Goal: Check status: Check status

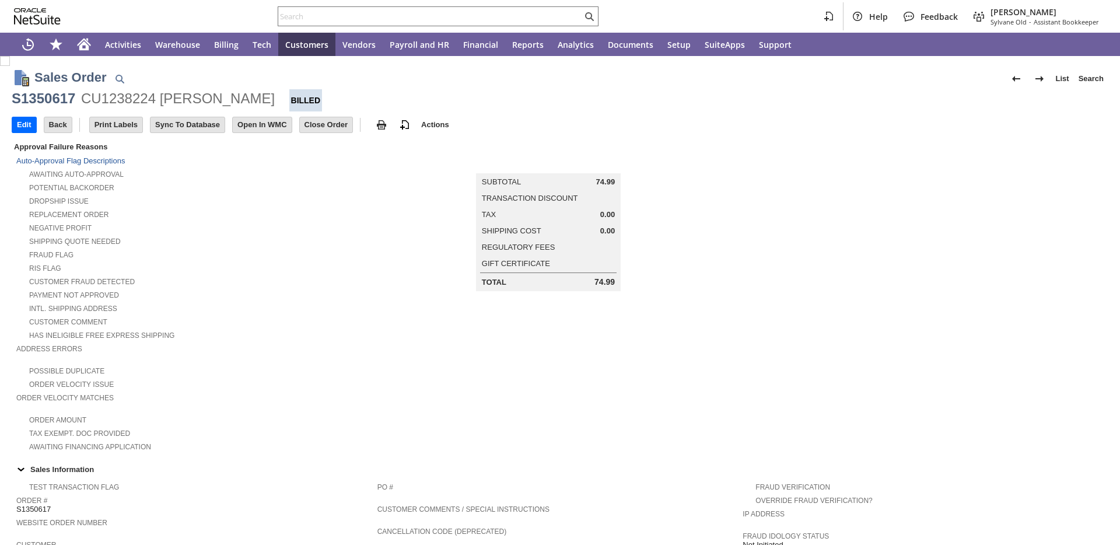
scroll to position [566, 0]
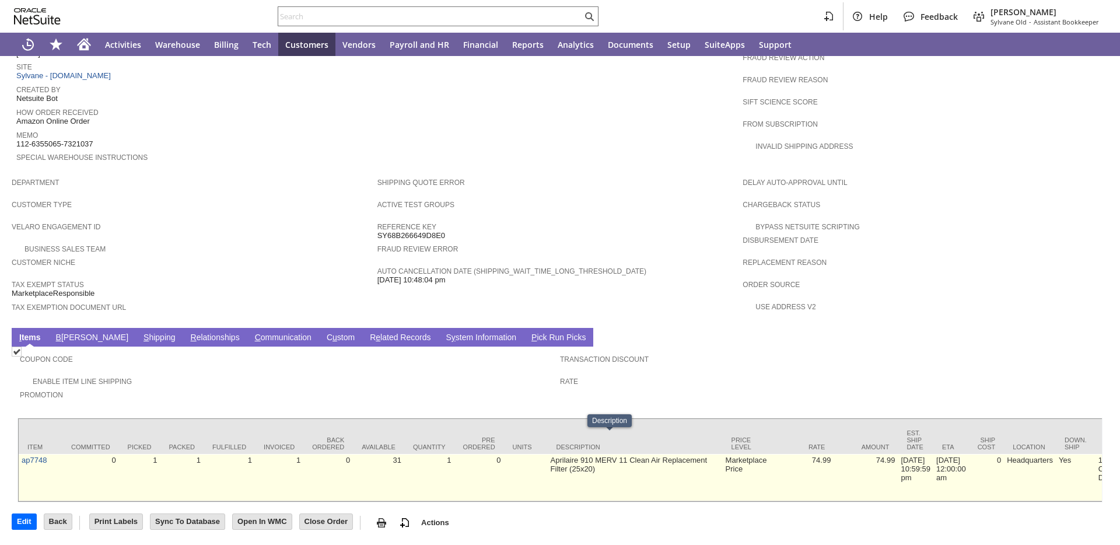
click at [548, 454] on td "Aprilaire 910 MERV 11 Clean Air Replacement Filter (25x20)" at bounding box center [635, 477] width 175 height 47
copy tr "Aprilaire 910 MERV 11 Clean Air Replacement Filter (25x20)"
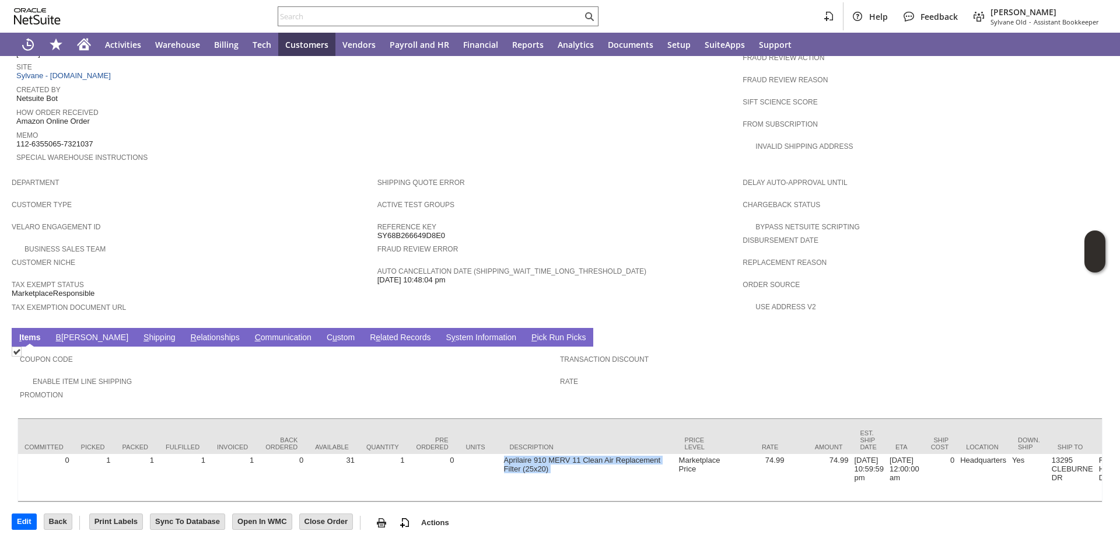
drag, startPoint x: 331, startPoint y: 501, endPoint x: 349, endPoint y: 499, distance: 18.2
click at [349, 499] on div "Item Committed Picked Packed Fulfilled Invoiced Back Ordered Available Quantity…" at bounding box center [559, 460] width 1085 height 85
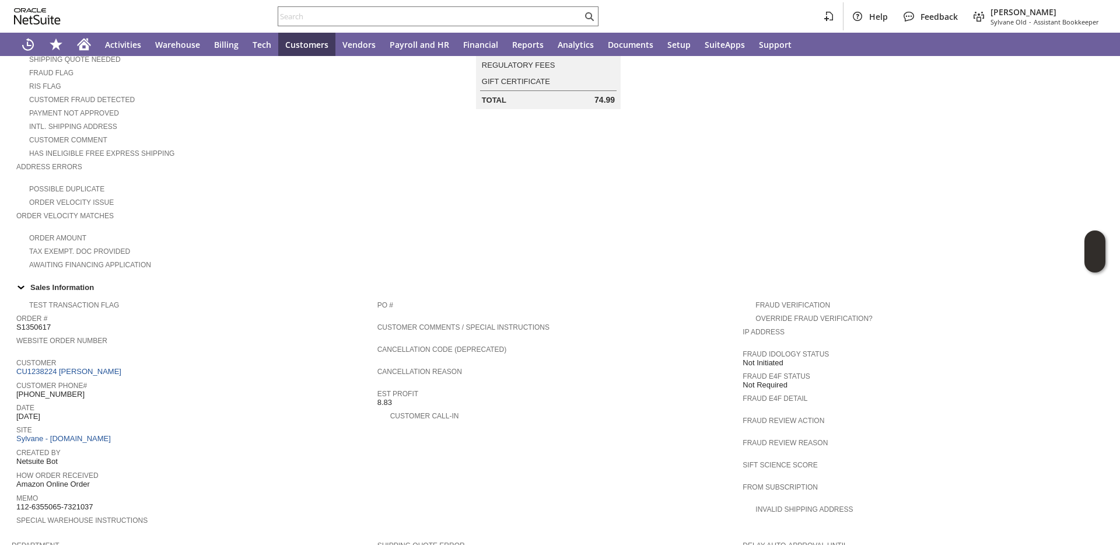
scroll to position [0, 1817]
click at [40, 327] on span "S1350617" at bounding box center [33, 329] width 34 height 9
copy span "S1350617"
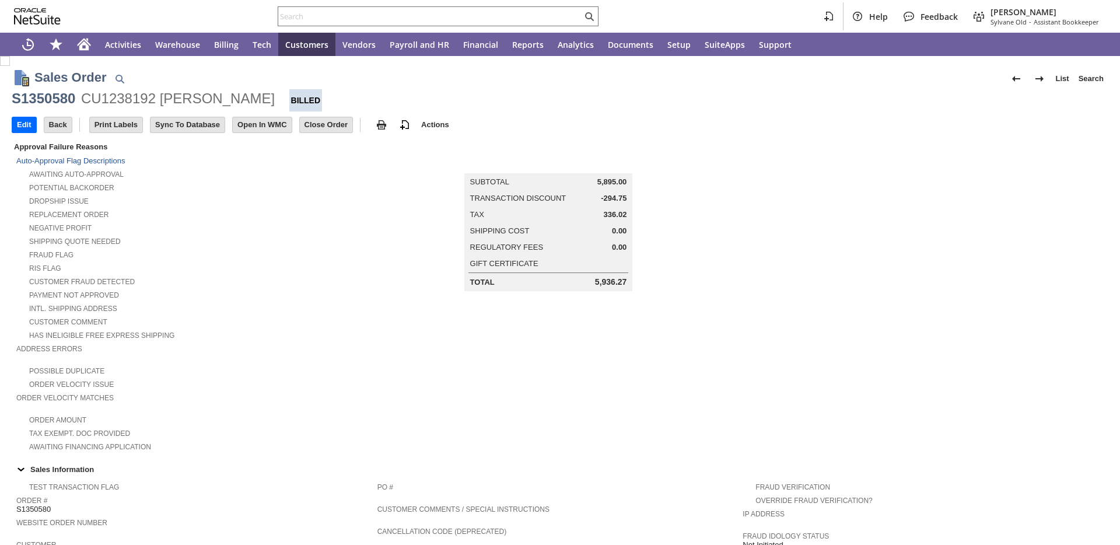
scroll to position [535, 0]
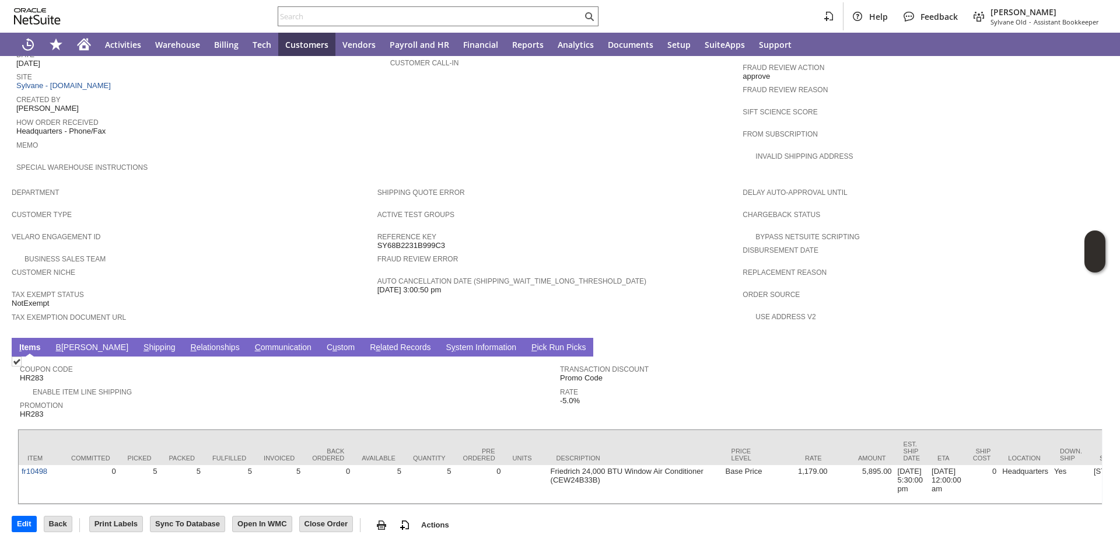
click at [367, 344] on link "R e lated Records" at bounding box center [400, 347] width 66 height 11
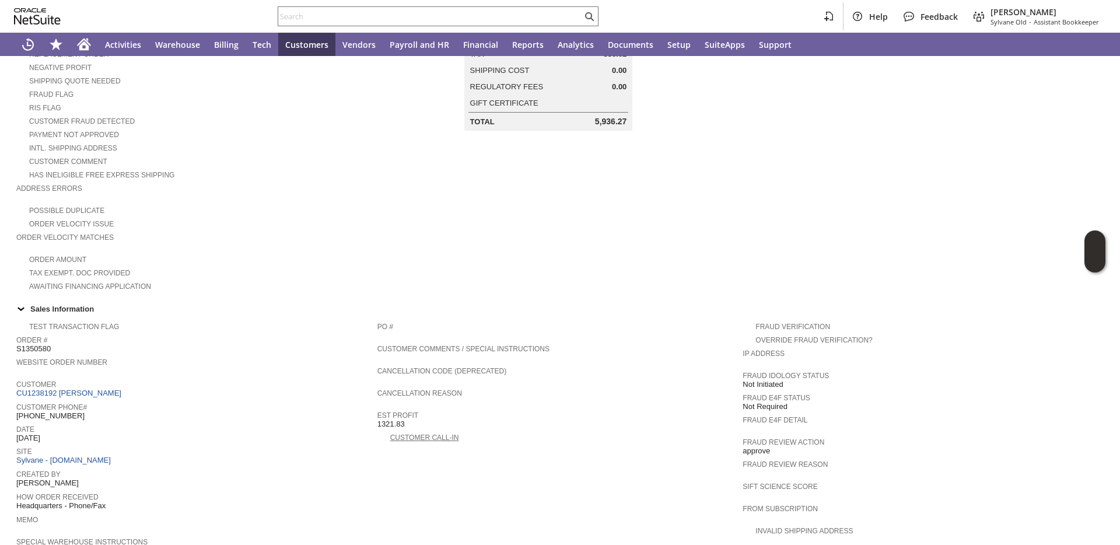
scroll to position [0, 0]
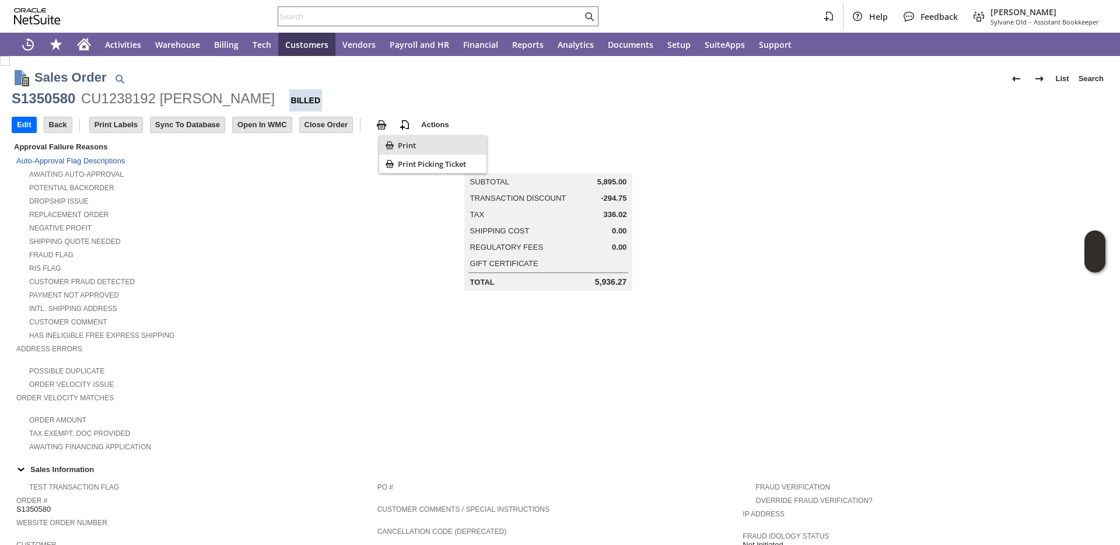
click at [392, 141] on icon "Print" at bounding box center [390, 145] width 12 height 12
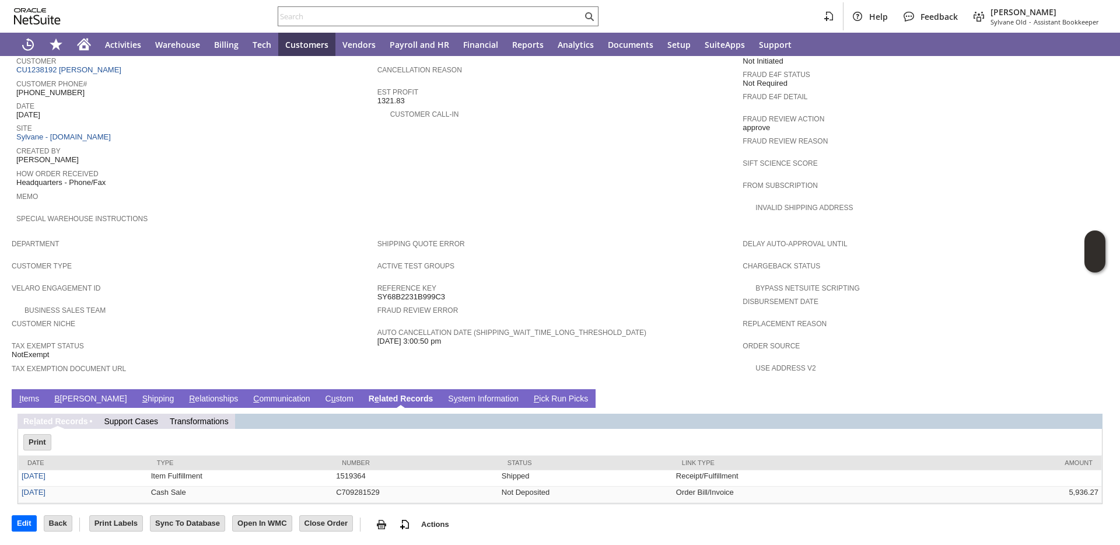
click at [33, 399] on link "I tems" at bounding box center [29, 399] width 26 height 11
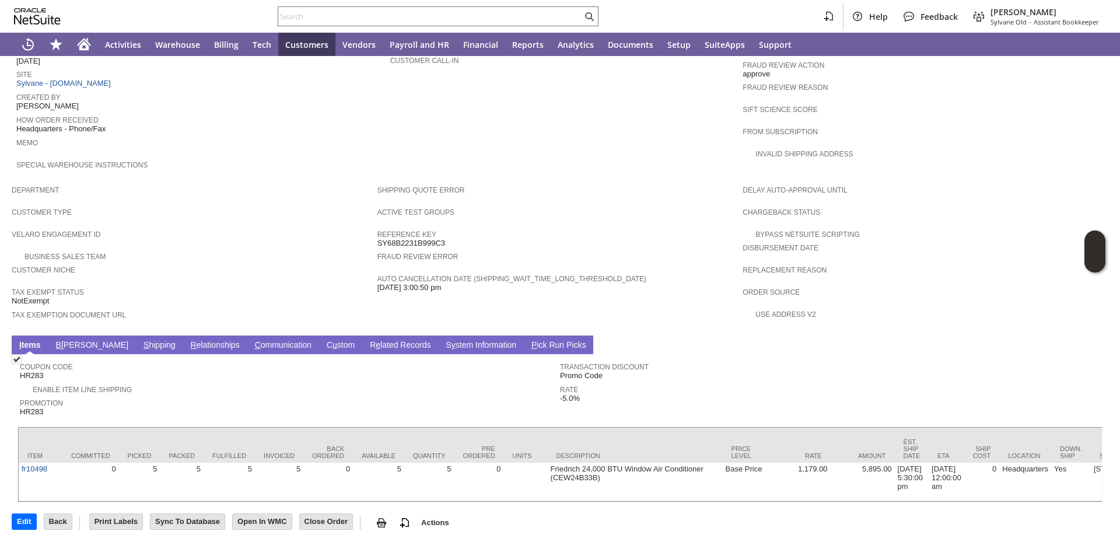
scroll to position [566, 0]
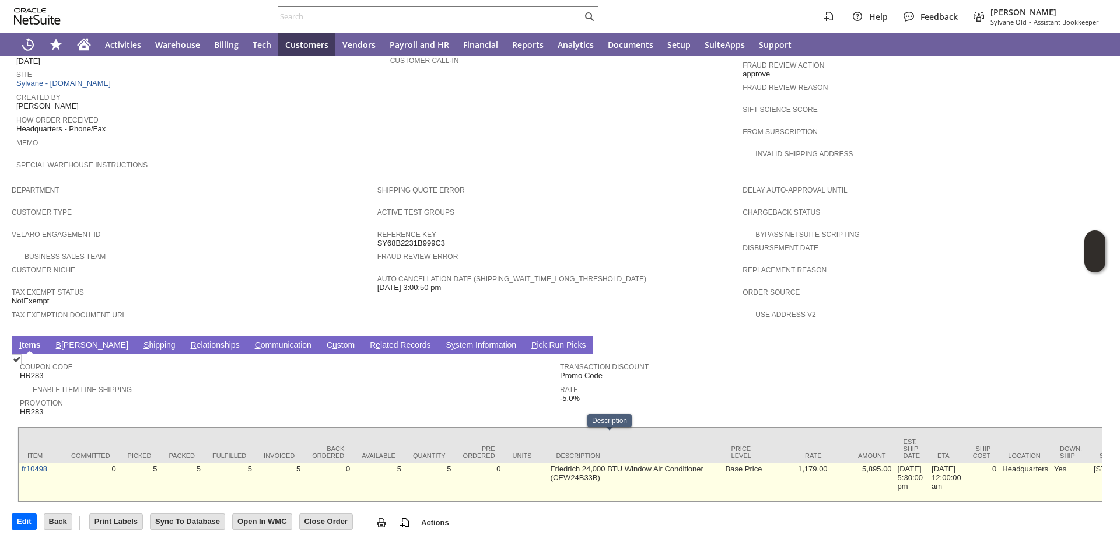
click at [548, 462] on td "Friedrich 24,000 BTU Window Air Conditioner (CEW24B33B)" at bounding box center [635, 481] width 175 height 38
copy tr "Friedrich 24,000 BTU Window Air Conditioner (CEW24B33B)"
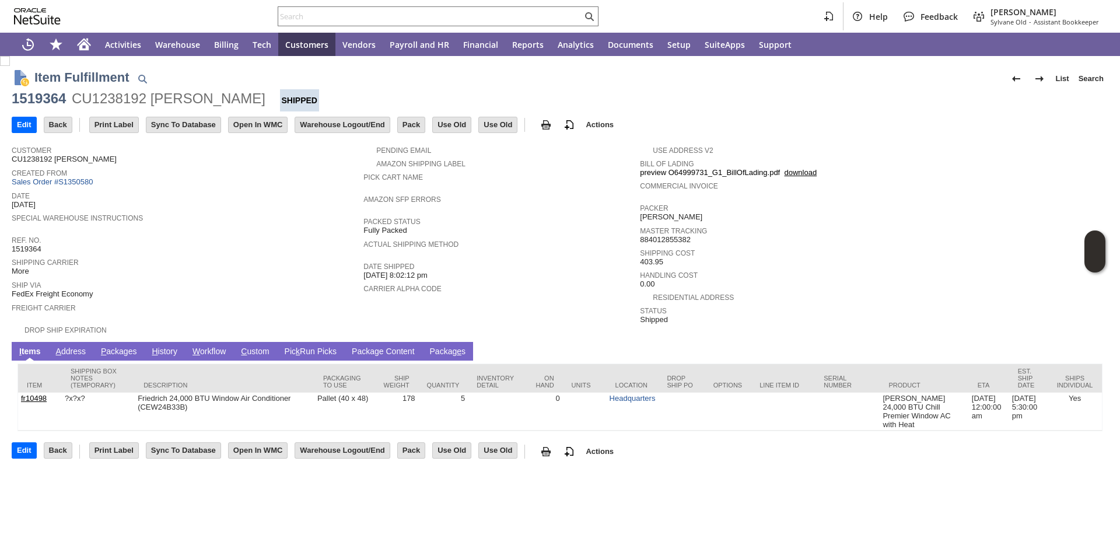
click at [118, 350] on link "P ackages" at bounding box center [119, 351] width 42 height 11
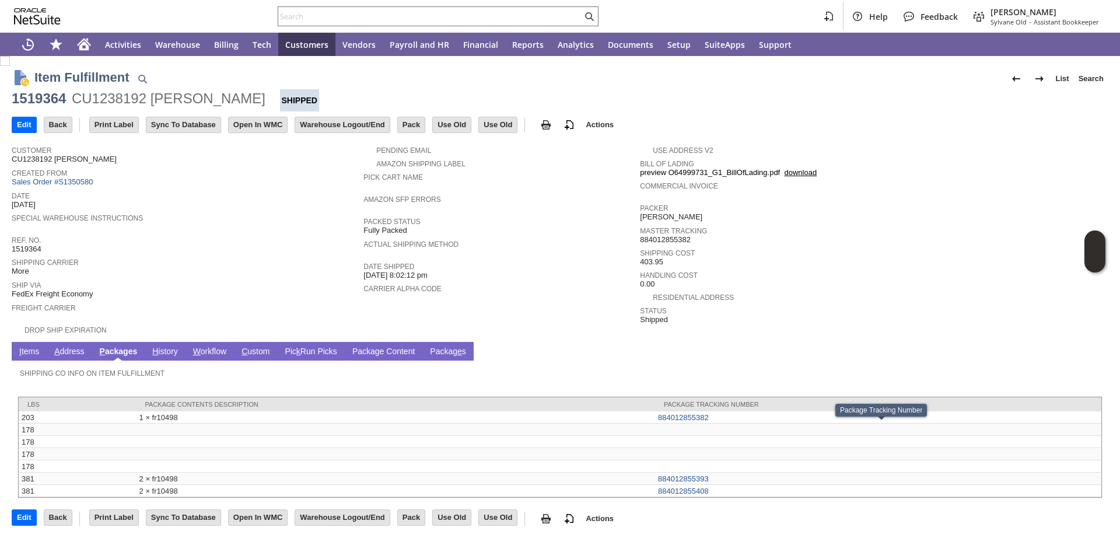
click at [33, 350] on link "I tems" at bounding box center [29, 351] width 26 height 11
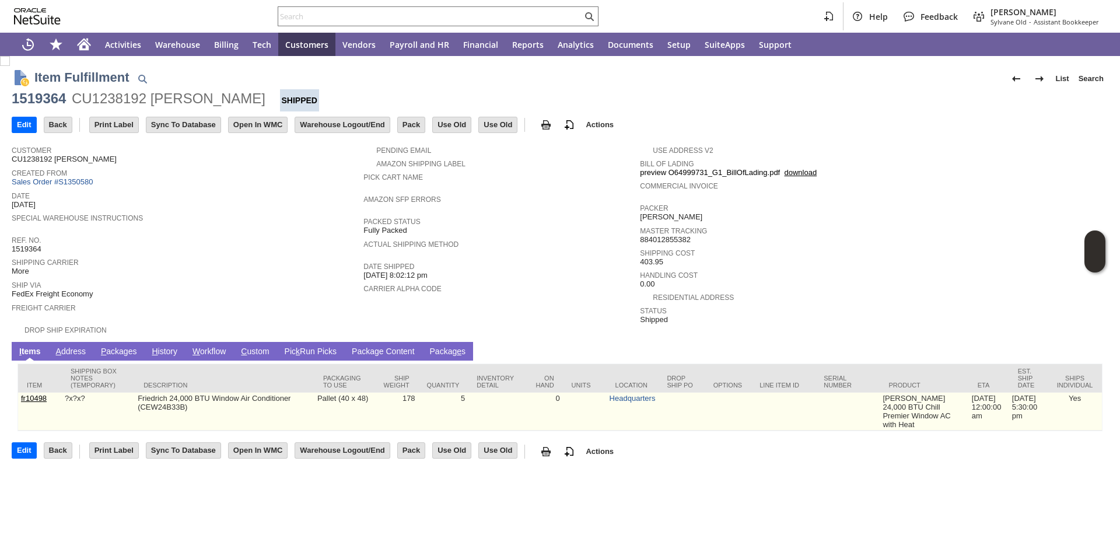
click at [243, 399] on td "Friedrich 24,000 BTU Window Air Conditioner (CEW24B33B)" at bounding box center [225, 411] width 180 height 38
copy td "Friedrich 24,000 BTU Window Air Conditioner (CEW24B33B)"
click at [34, 397] on link "fr10498" at bounding box center [34, 398] width 26 height 9
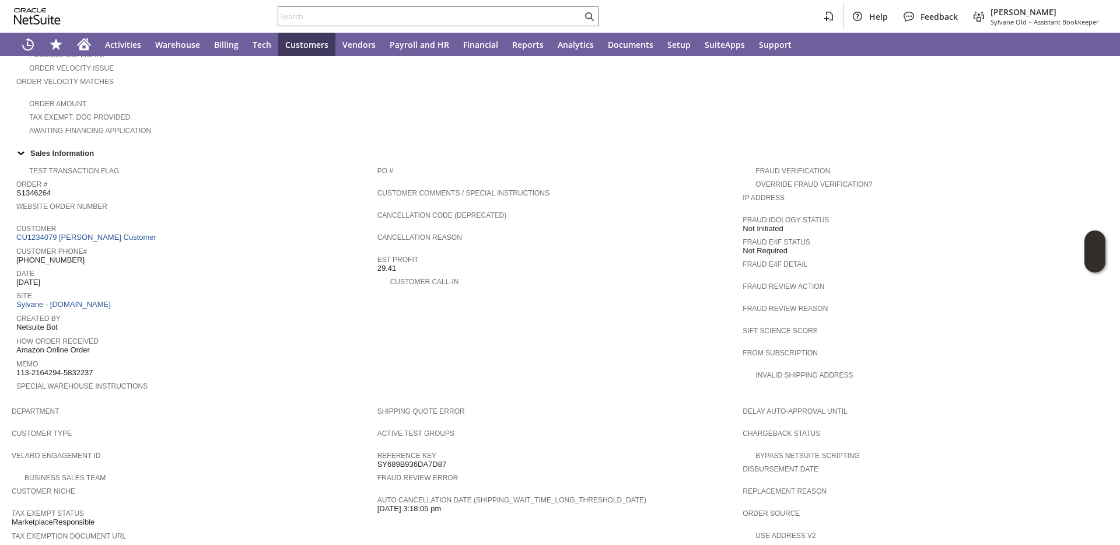
scroll to position [315, 0]
click at [37, 197] on span "S1346264" at bounding box center [33, 193] width 34 height 9
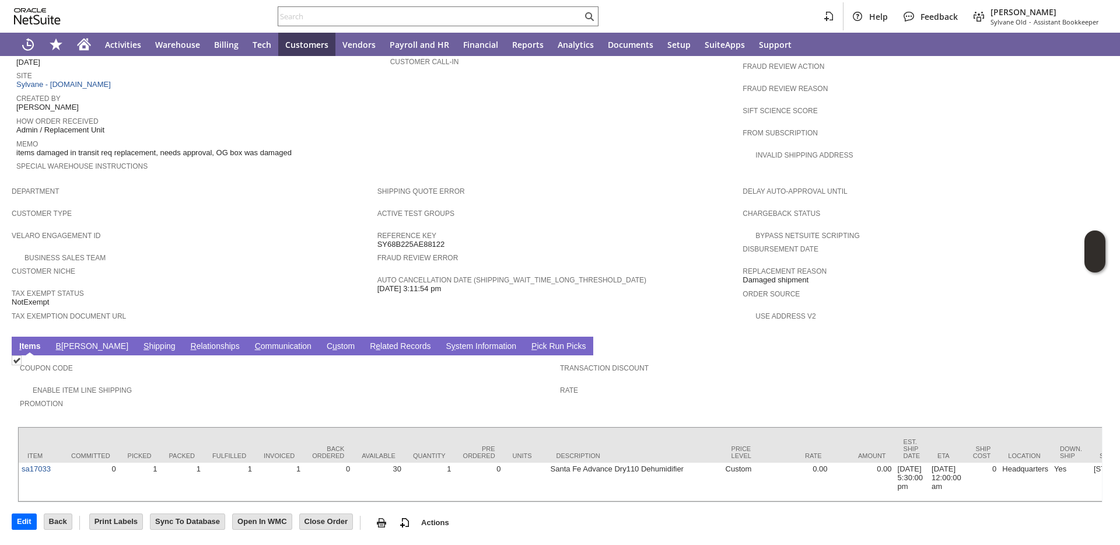
scroll to position [547, 0]
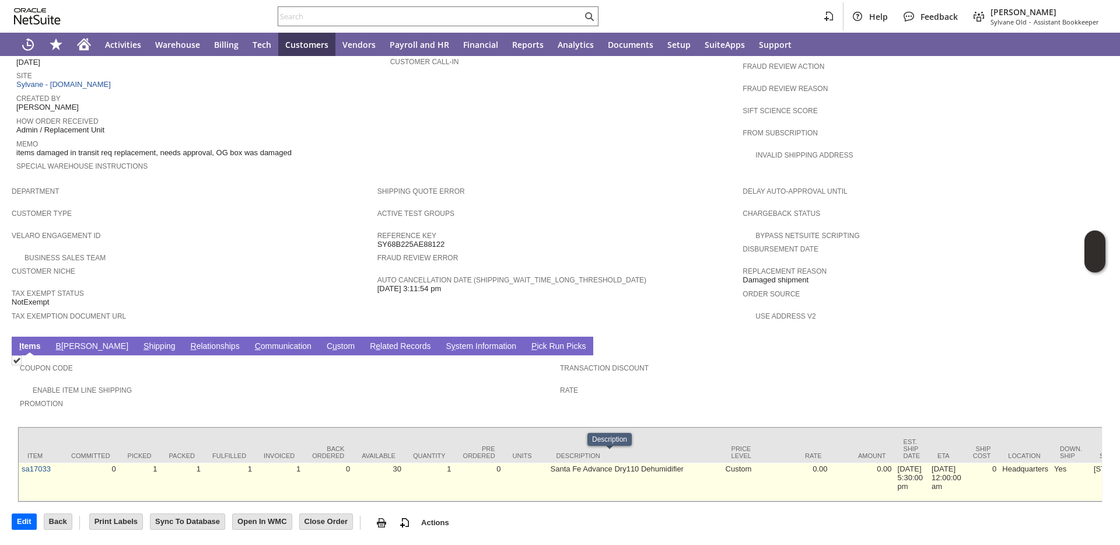
click at [548, 462] on td "Santa Fe Advance Dry110 Dehumidifier" at bounding box center [635, 481] width 175 height 38
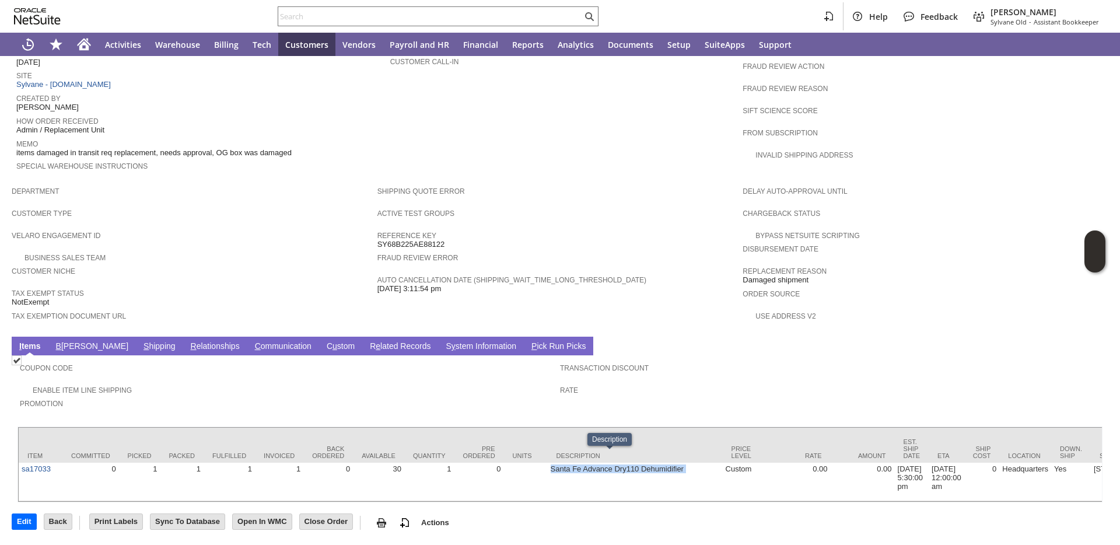
copy tr "Santa Fe Advance Dry110 Dehumidifier"
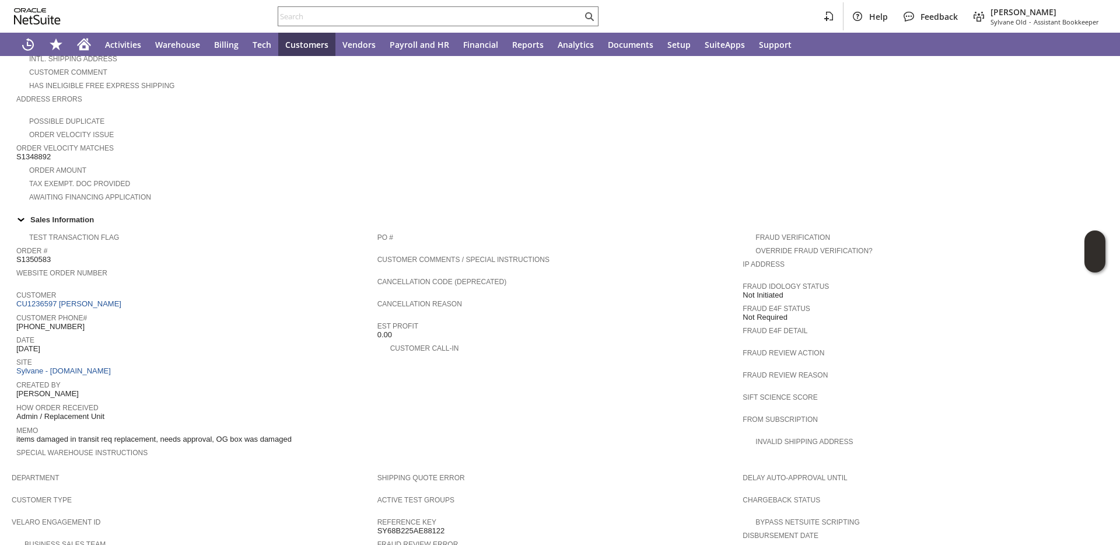
scroll to position [0, 0]
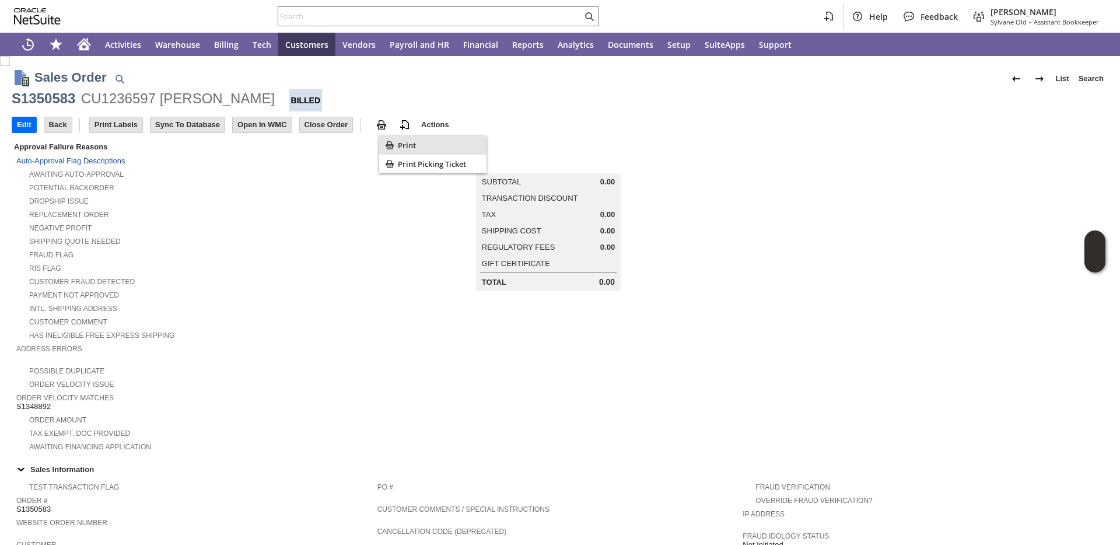
click at [397, 148] on div "Print" at bounding box center [432, 145] width 107 height 19
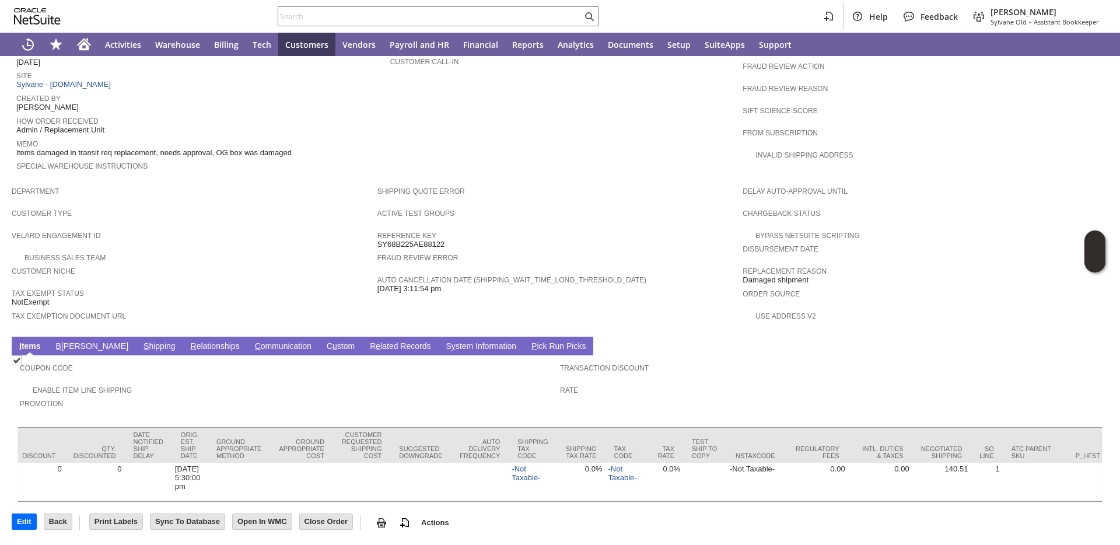
scroll to position [181, 0]
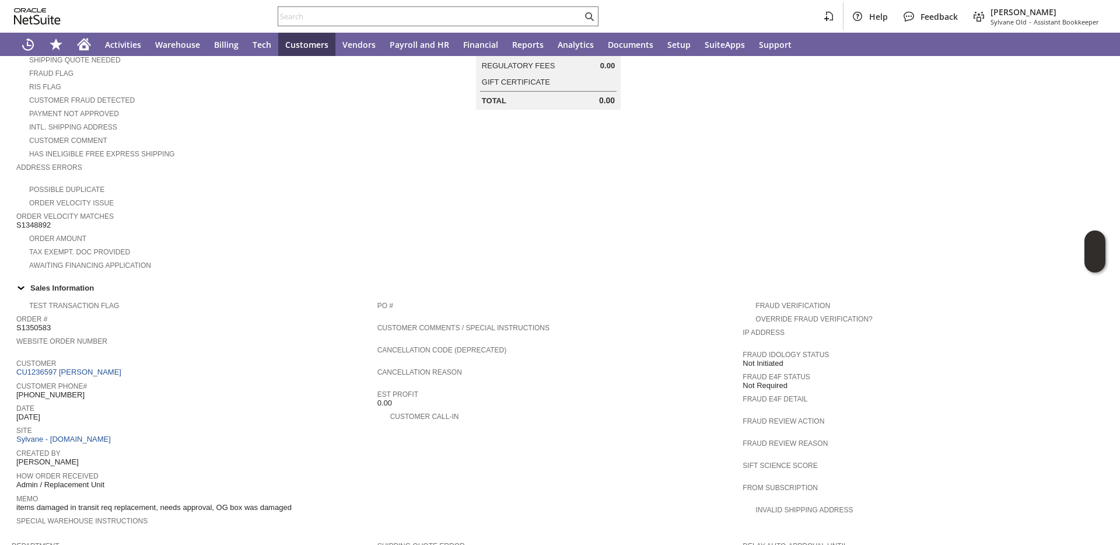
click at [40, 328] on span "S1350583" at bounding box center [33, 327] width 34 height 9
click at [41, 328] on span "S1350583" at bounding box center [33, 327] width 34 height 9
copy span "S1350583"
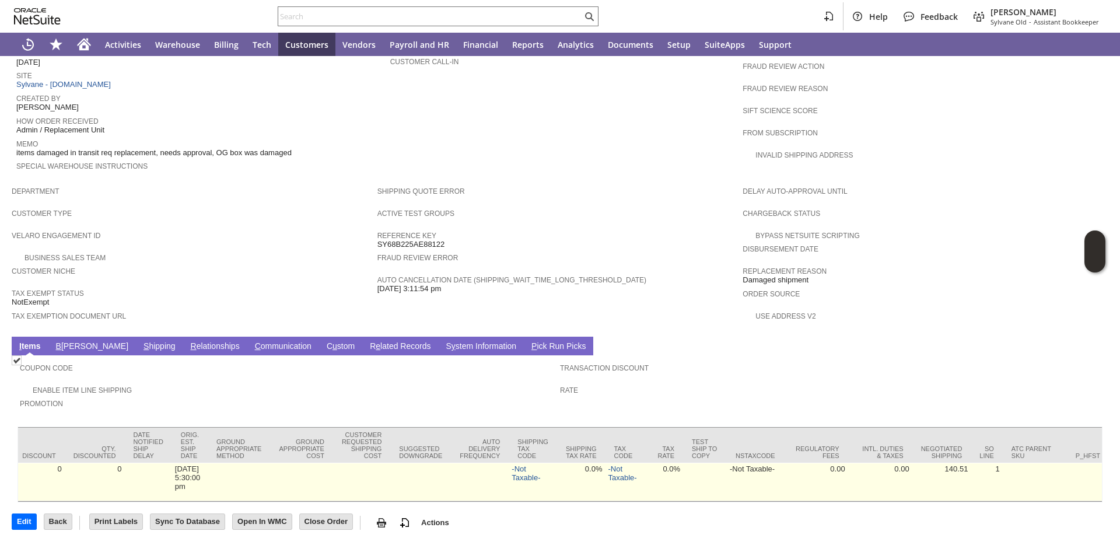
click at [172, 476] on td "[DATE] 5:30:00 pm" at bounding box center [190, 481] width 36 height 38
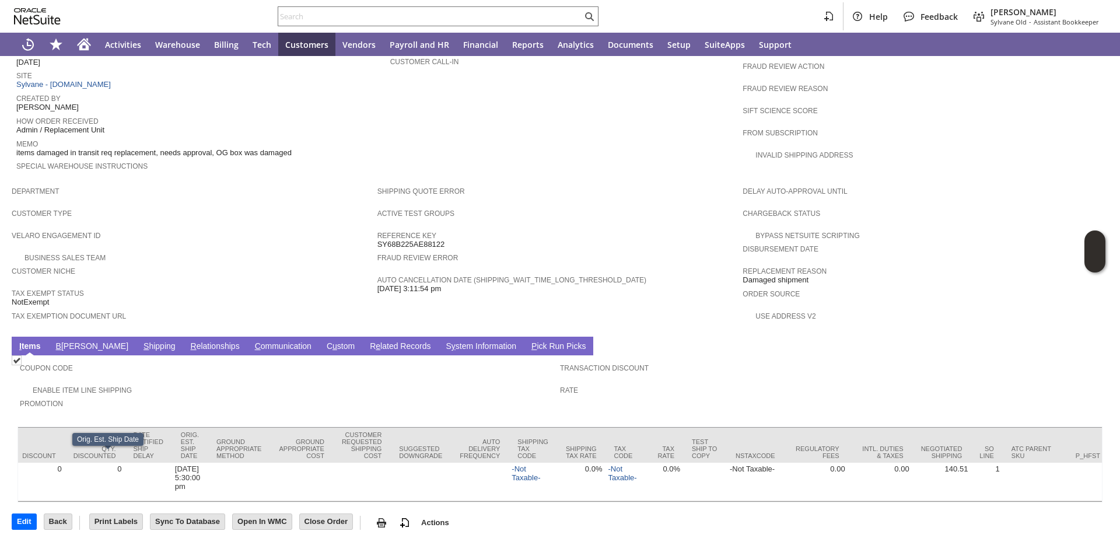
click at [94, 502] on div "Edit Back New Make Copy Print Print Picking Ticket" at bounding box center [560, 517] width 1096 height 31
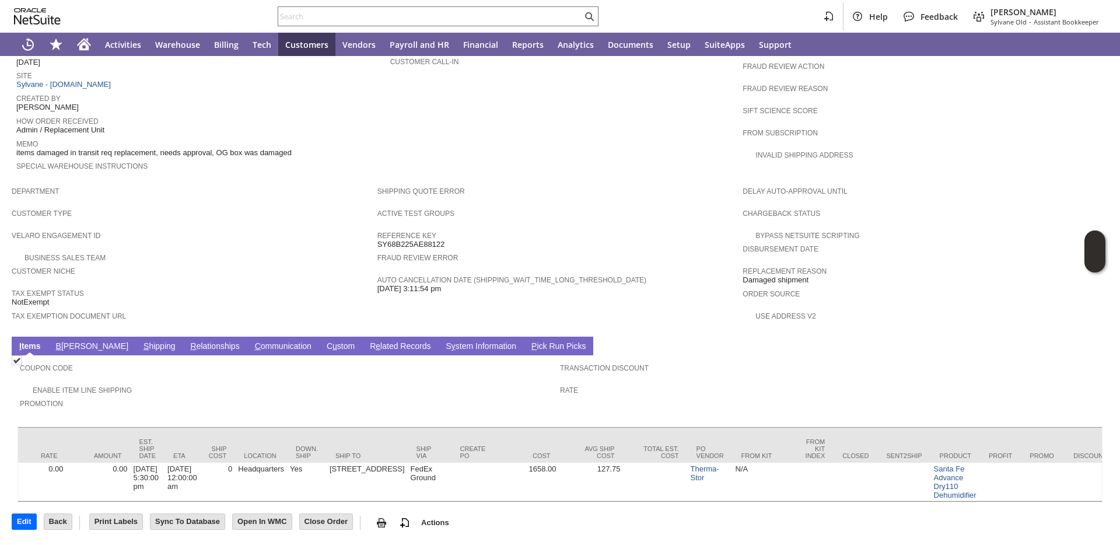
scroll to position [0, 0]
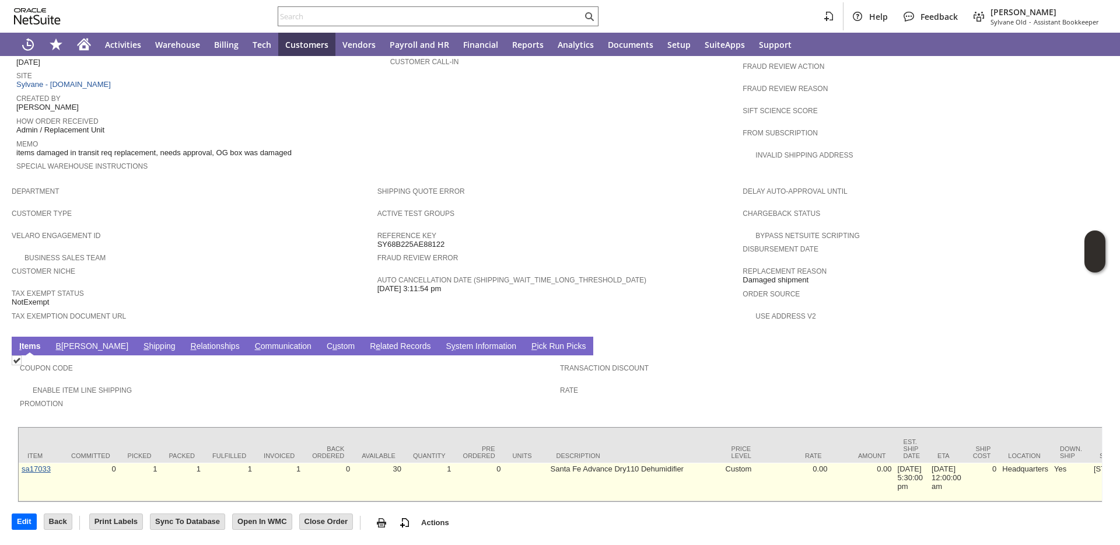
click at [43, 464] on link "sa17033" at bounding box center [36, 468] width 29 height 9
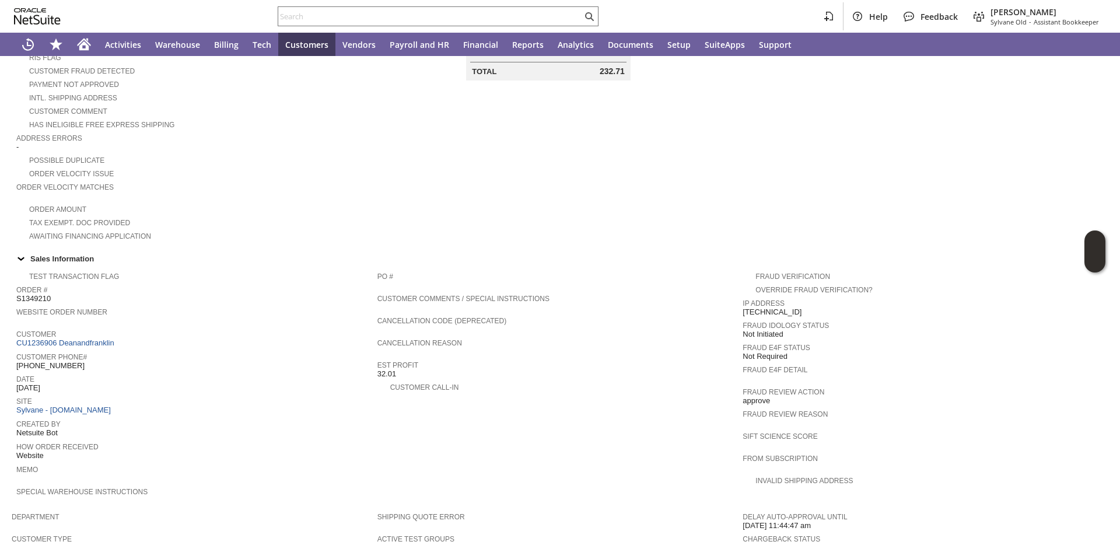
scroll to position [556, 0]
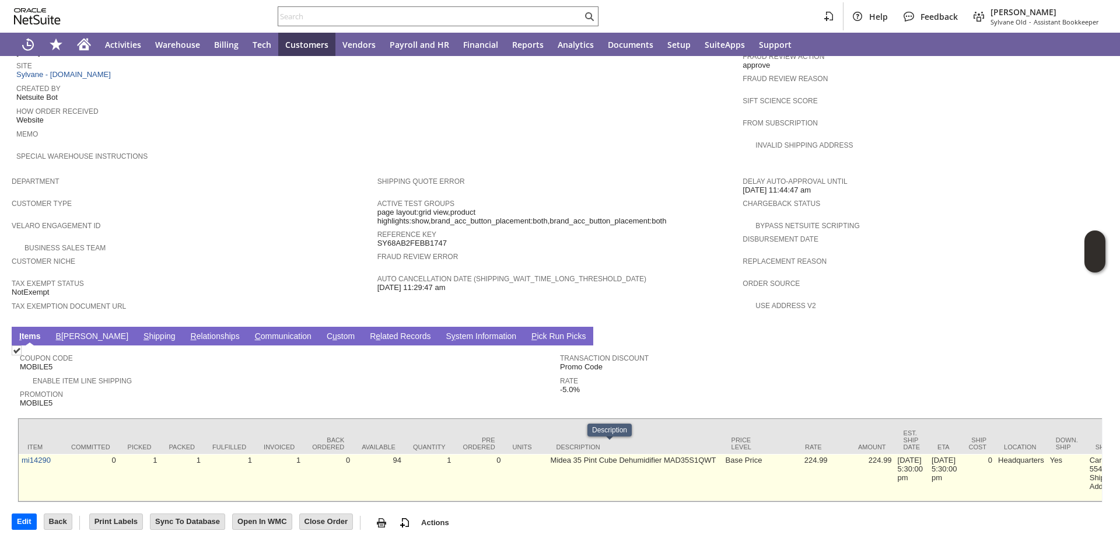
click at [548, 454] on td "Midea 35 Pint Cube Dehumidifier MAD35S1QWT" at bounding box center [635, 477] width 175 height 47
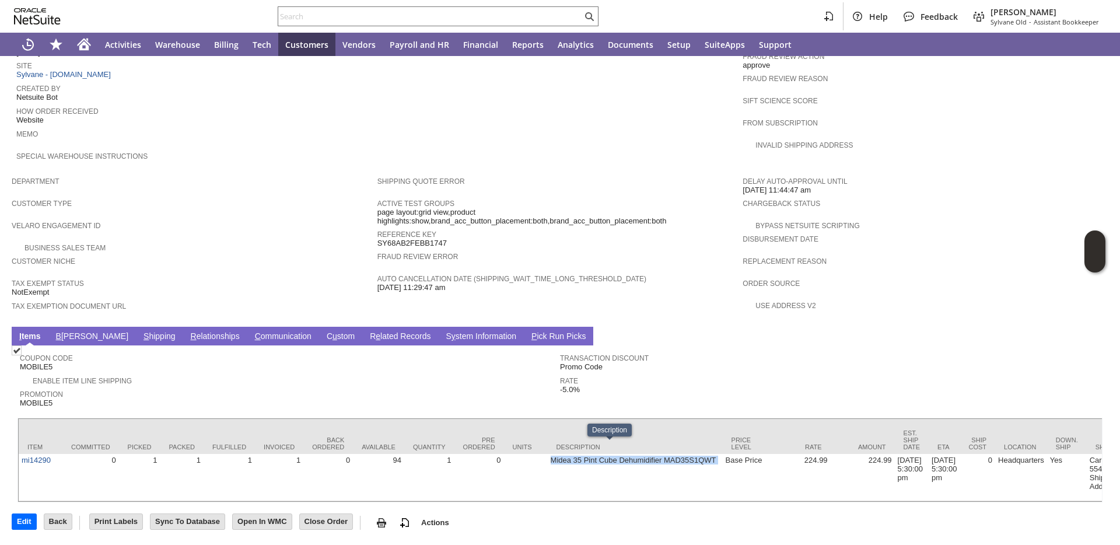
copy tr "Midea 35 Pint Cube Dehumidifier MAD35S1QWT"
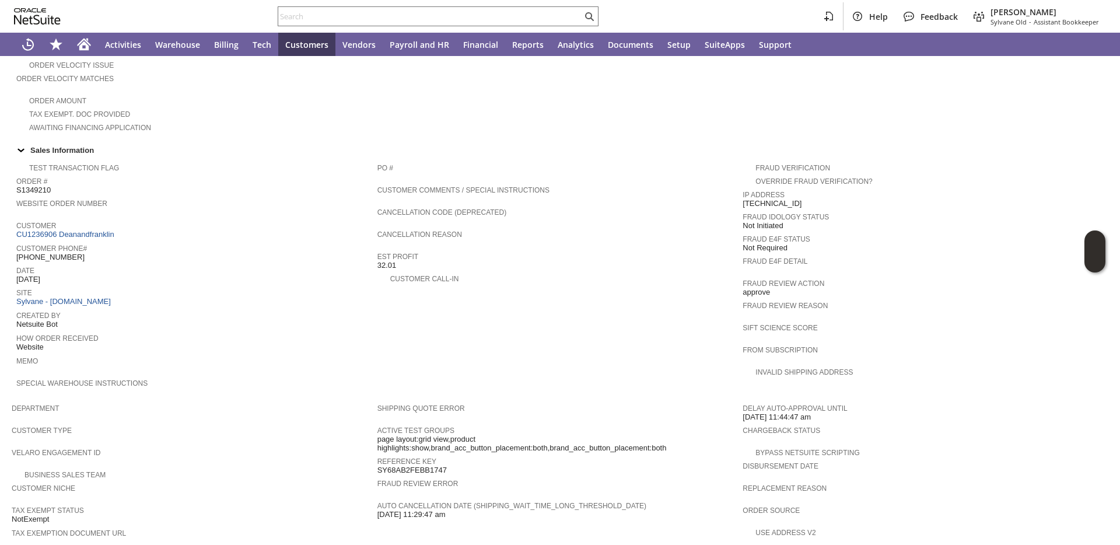
scroll to position [148, 0]
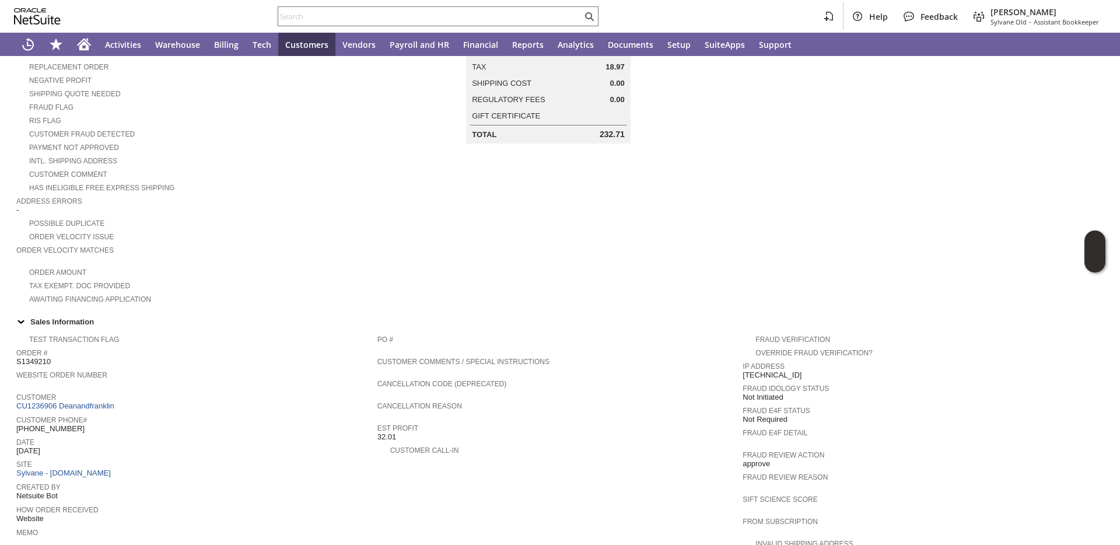
click at [30, 366] on span "S1349210" at bounding box center [33, 361] width 34 height 9
copy span "S1349210"
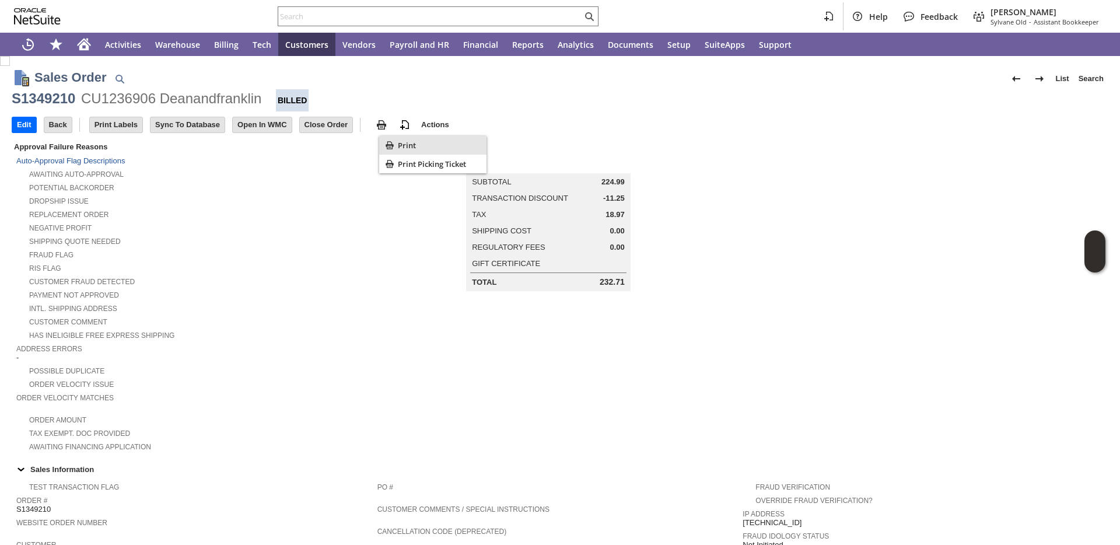
click at [398, 145] on span "Print" at bounding box center [440, 145] width 84 height 10
click at [230, 334] on div "Has Ineligible Free Express Shipping" at bounding box center [196, 334] width 361 height 12
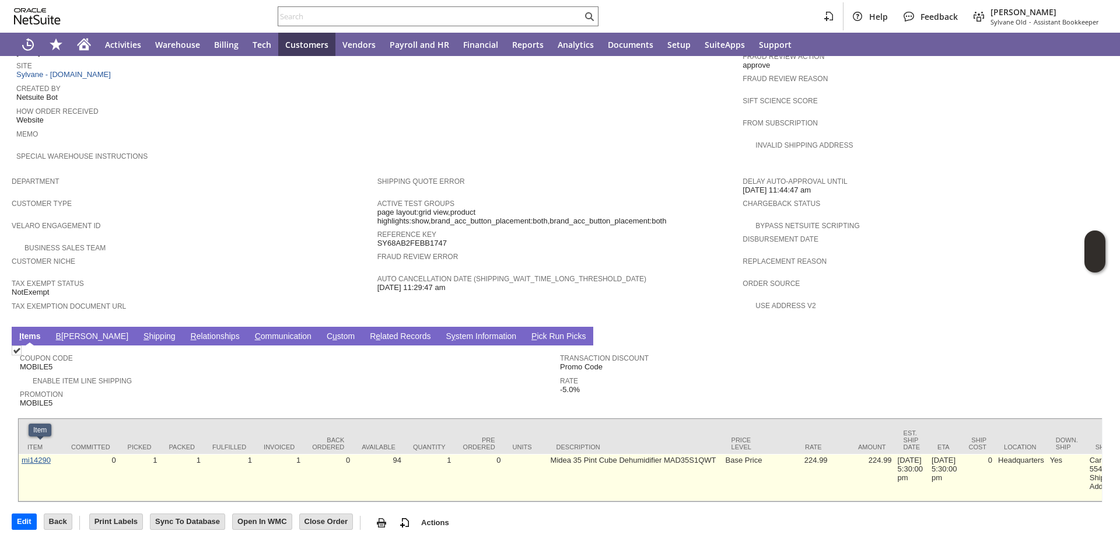
click at [36, 455] on link "mi14290" at bounding box center [36, 459] width 29 height 9
